Goal: Find specific page/section: Find specific page/section

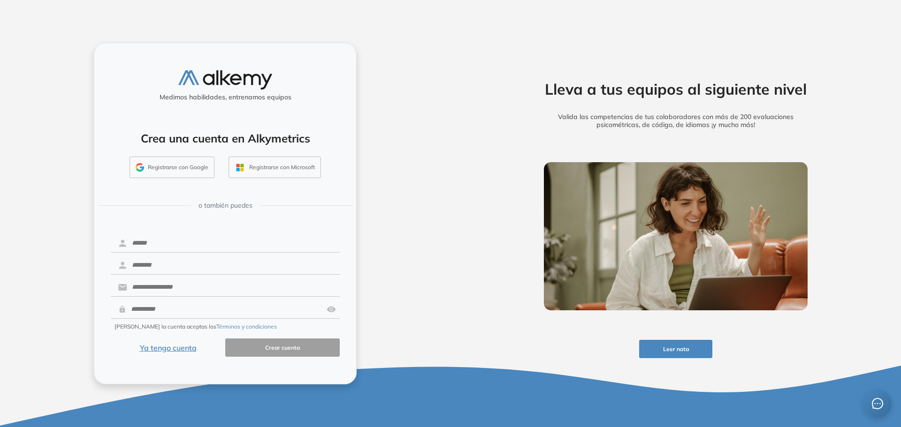
click at [179, 349] on button "Ya tengo cuenta" at bounding box center [168, 348] width 114 height 18
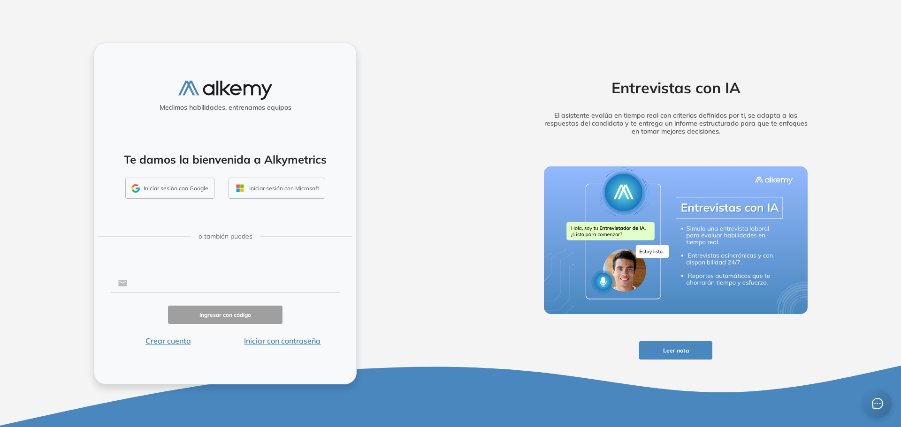
click at [173, 283] on input "text" at bounding box center [233, 283] width 213 height 18
type input "**********"
click at [239, 311] on button "Ingresar con código" at bounding box center [225, 315] width 114 height 18
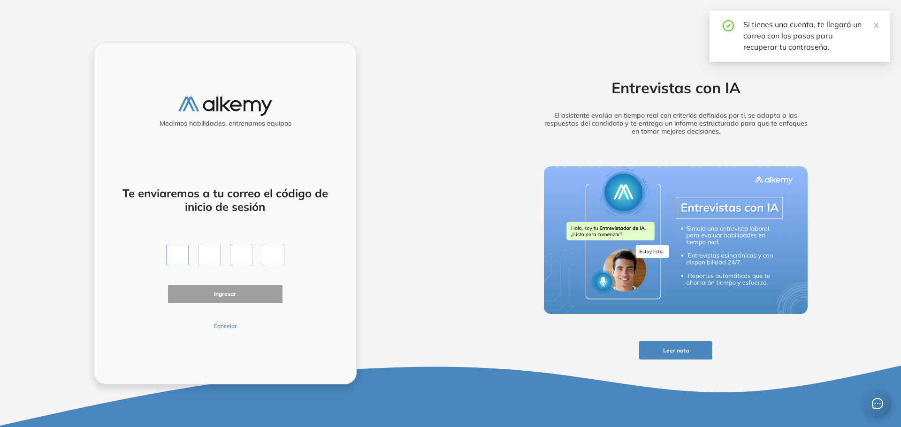
click at [179, 261] on input "text" at bounding box center [177, 255] width 23 height 23
type input "*"
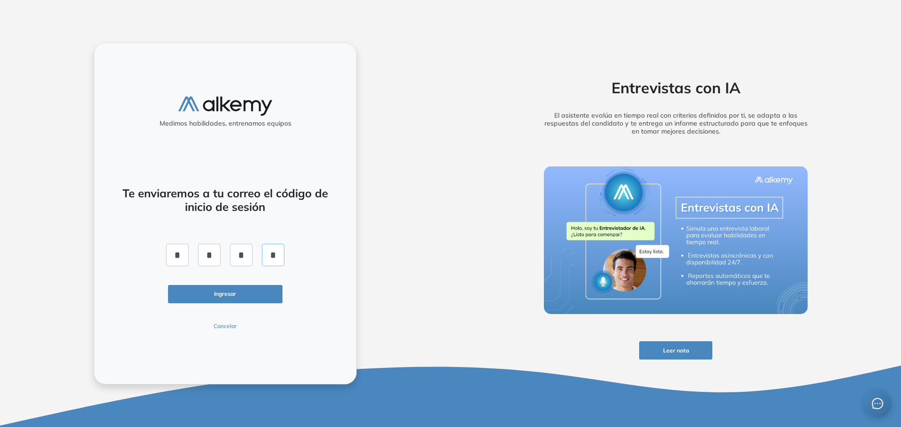
type input "*"
click at [228, 298] on button "Ingresar" at bounding box center [225, 294] width 114 height 18
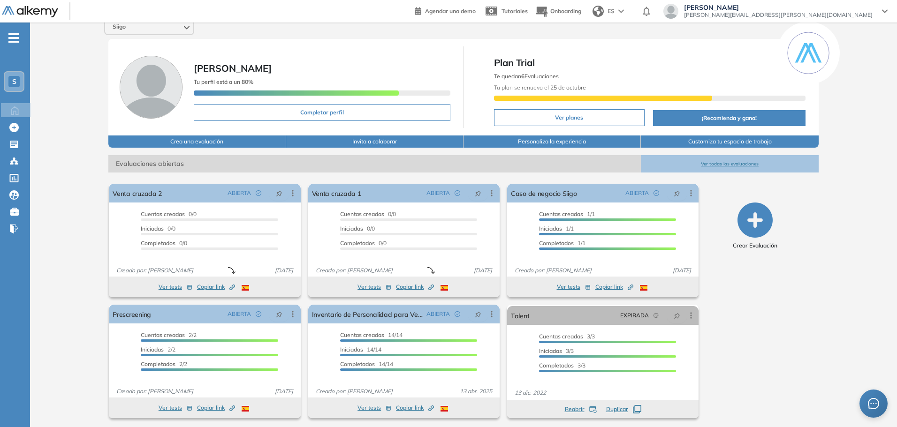
scroll to position [10, 0]
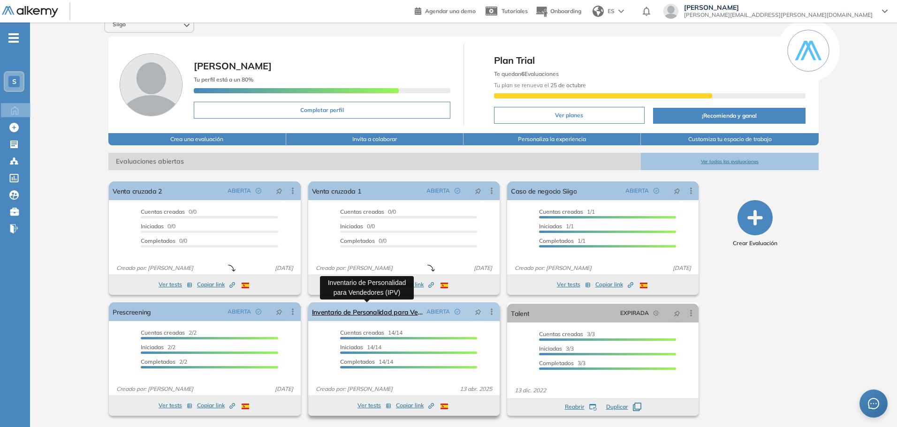
click at [370, 314] on link "Inventario de Personalidad para Vendedores (IPV)" at bounding box center [367, 312] width 111 height 19
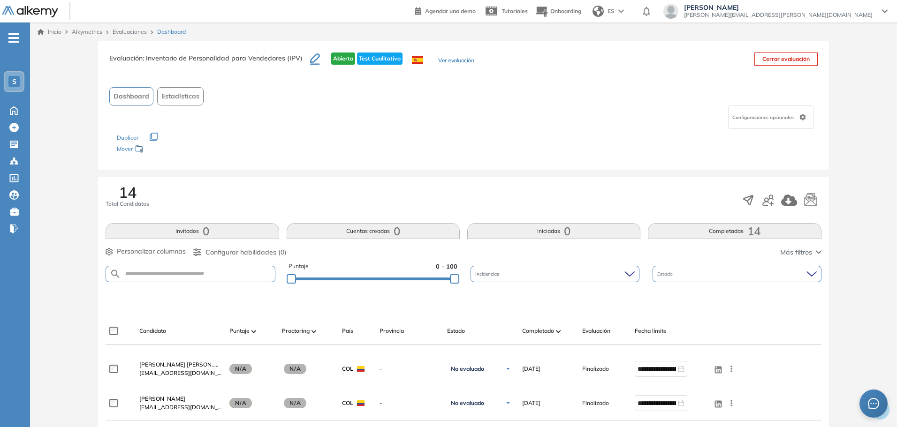
click at [738, 235] on button "Completadas 14" at bounding box center [734, 231] width 173 height 16
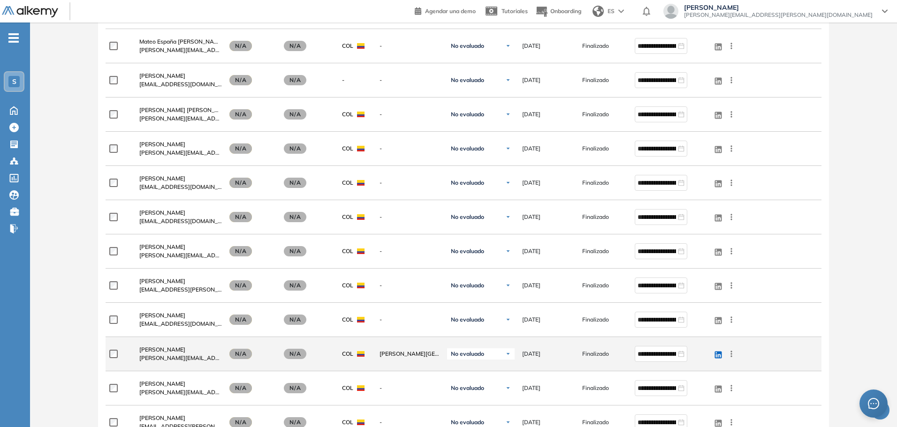
scroll to position [375, 0]
